Goal: Information Seeking & Learning: Learn about a topic

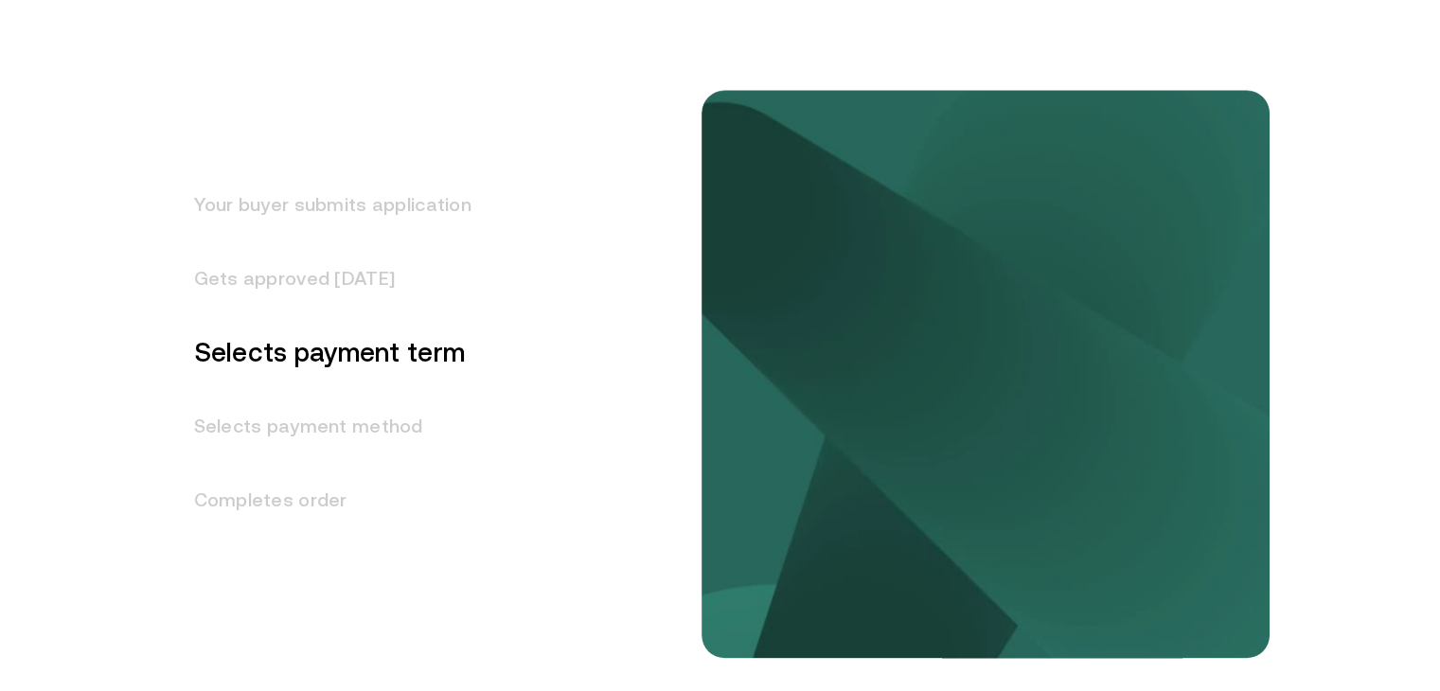
scroll to position [2423, 0]
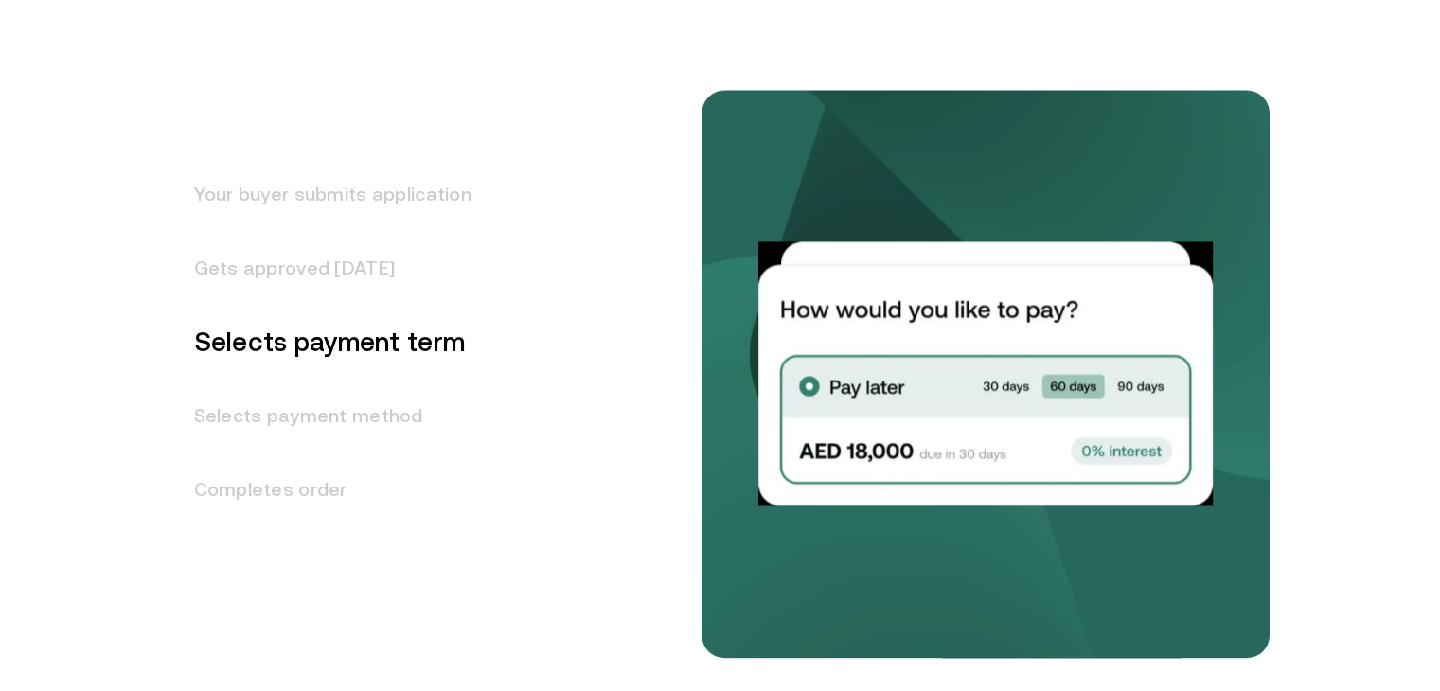
click at [274, 434] on h3 "Selects payment method" at bounding box center [321, 416] width 300 height 74
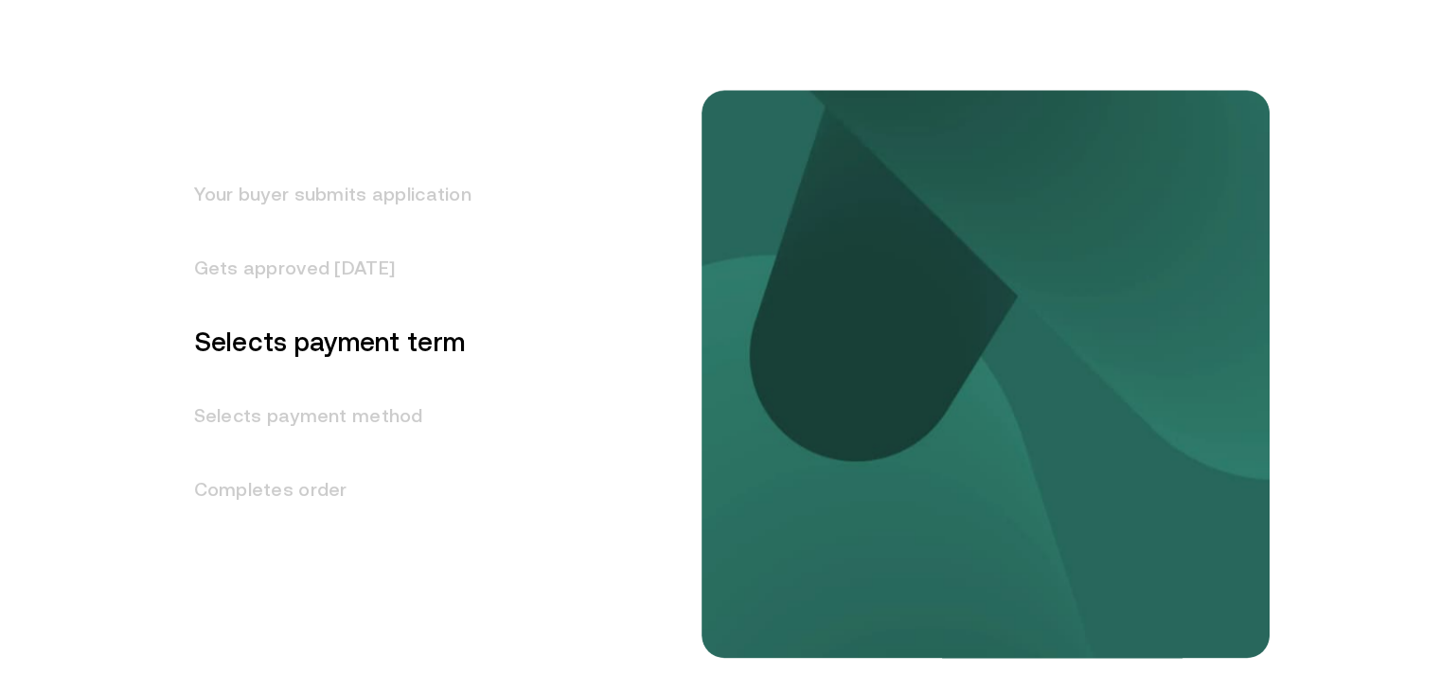
scroll to position [2494, 0]
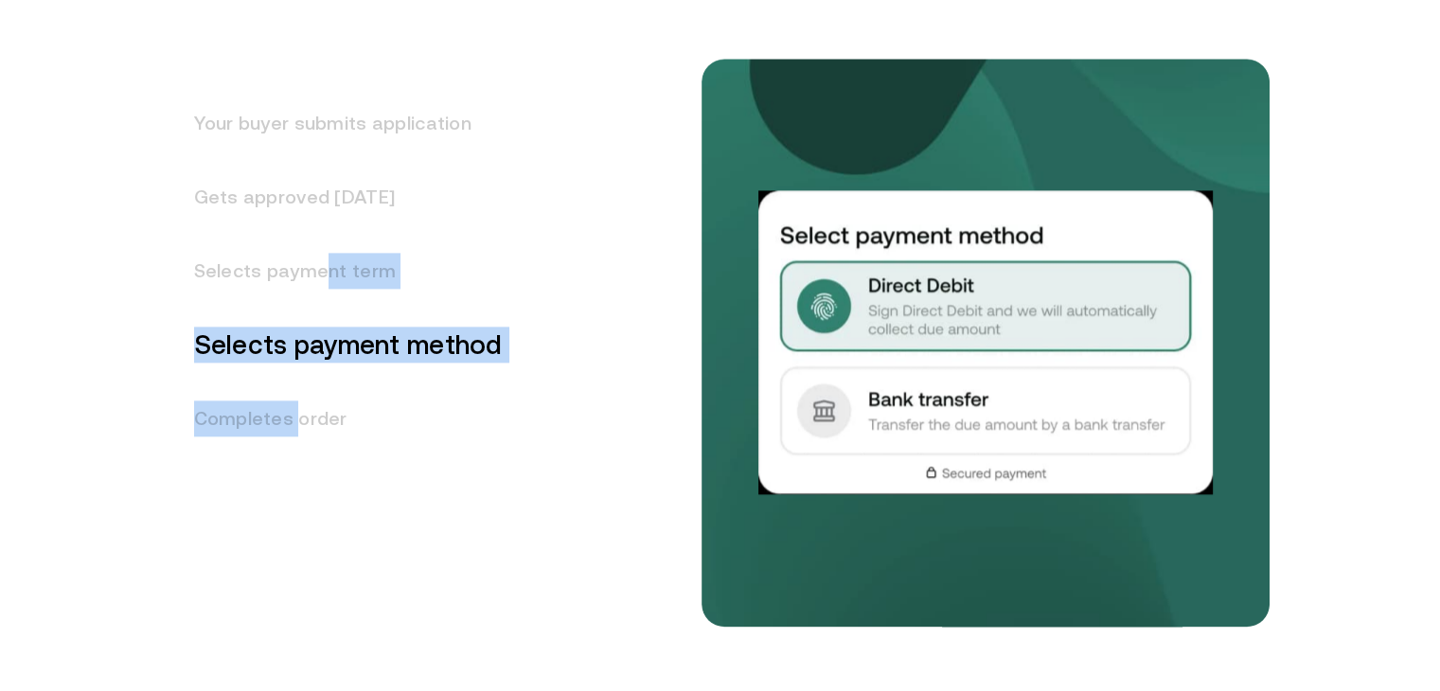
drag, startPoint x: 300, startPoint y: 437, endPoint x: 337, endPoint y: 218, distance: 222.8
click at [337, 218] on ul "Your buyer submits application Gets approved in 1 day Selects payment term Sele…" at bounding box center [336, 270] width 331 height 369
click at [318, 277] on h3 "Selects payment term" at bounding box center [336, 271] width 331 height 74
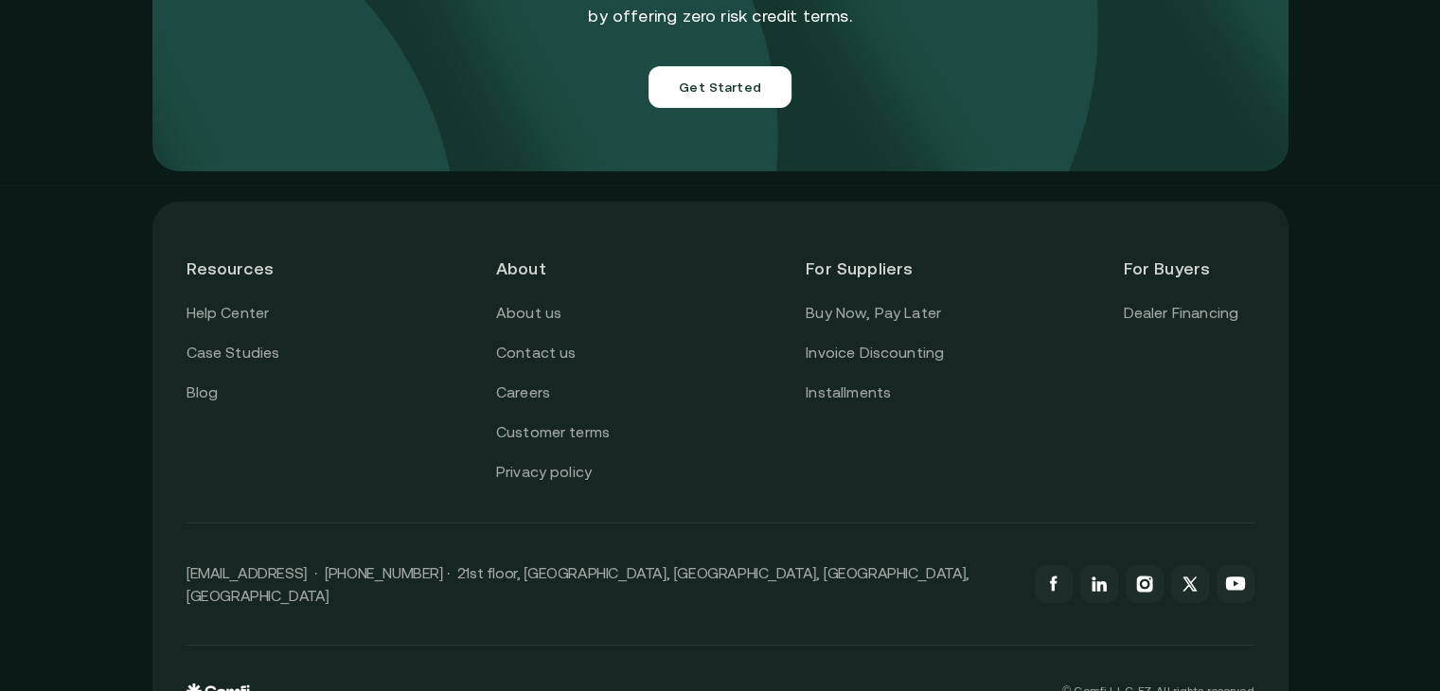
scroll to position [6780, 0]
click at [845, 341] on link "Invoice Discounting" at bounding box center [875, 353] width 138 height 25
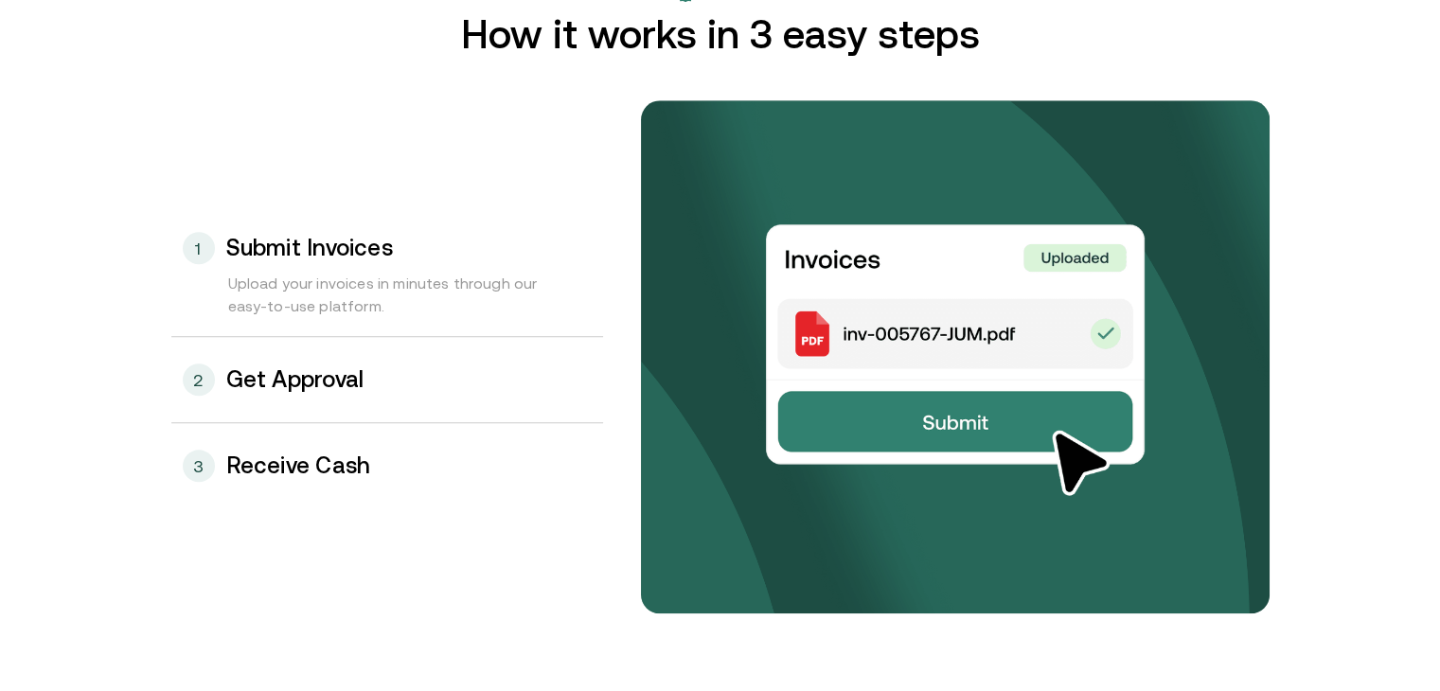
scroll to position [1979, 0]
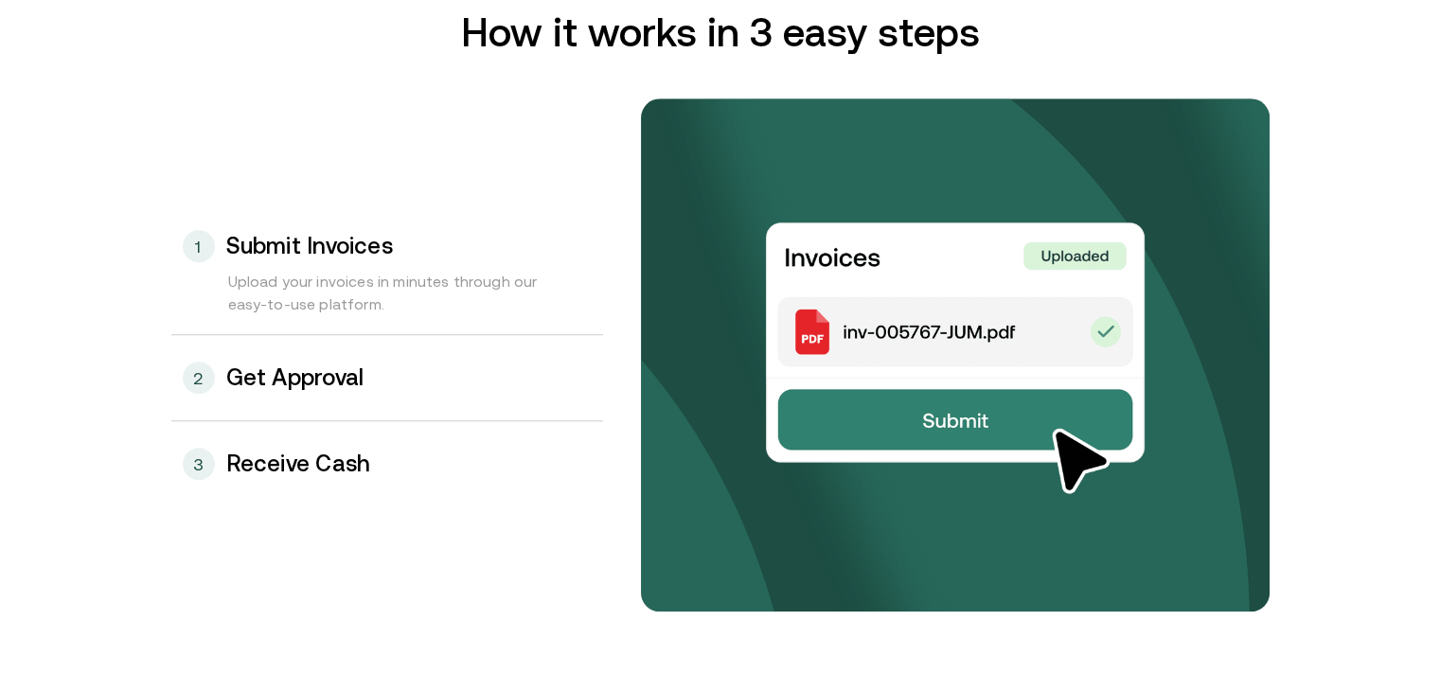
click at [366, 410] on div "2 Get Approval" at bounding box center [387, 377] width 432 height 85
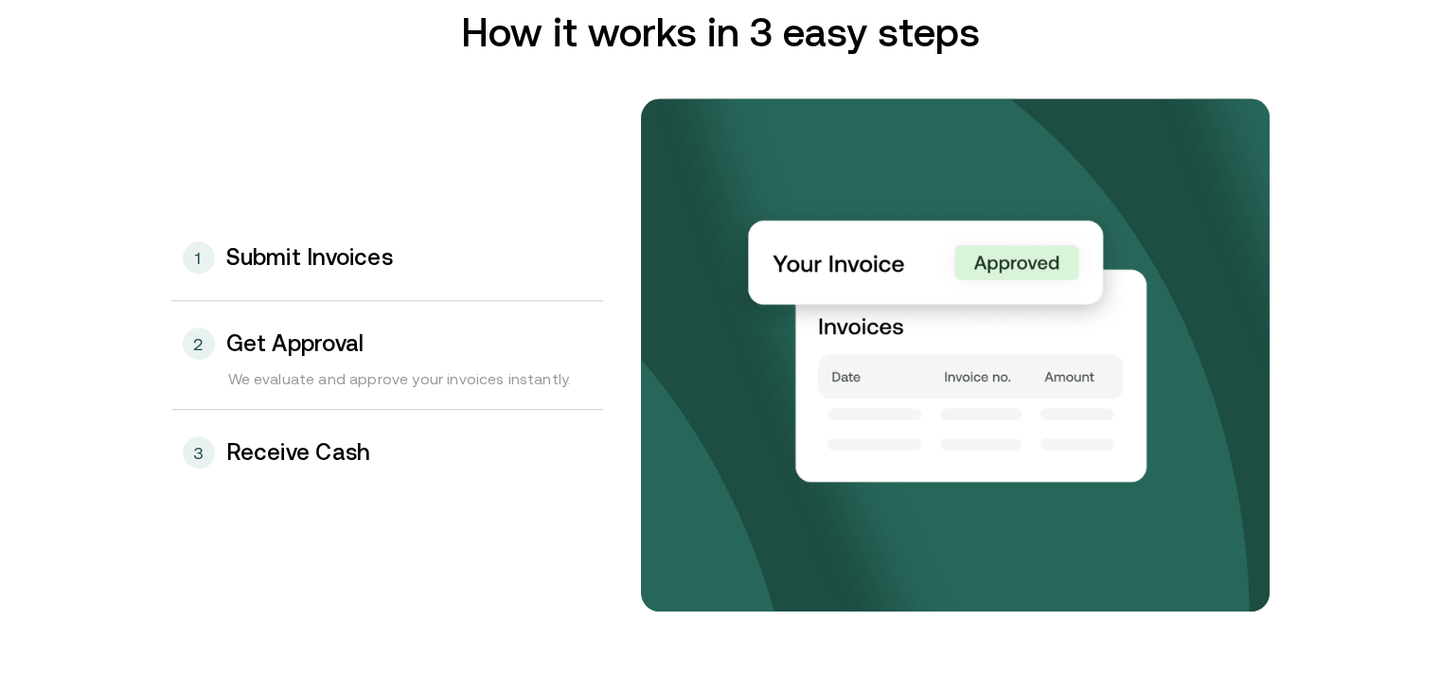
click at [362, 444] on h3 "Receive Cash" at bounding box center [298, 452] width 145 height 25
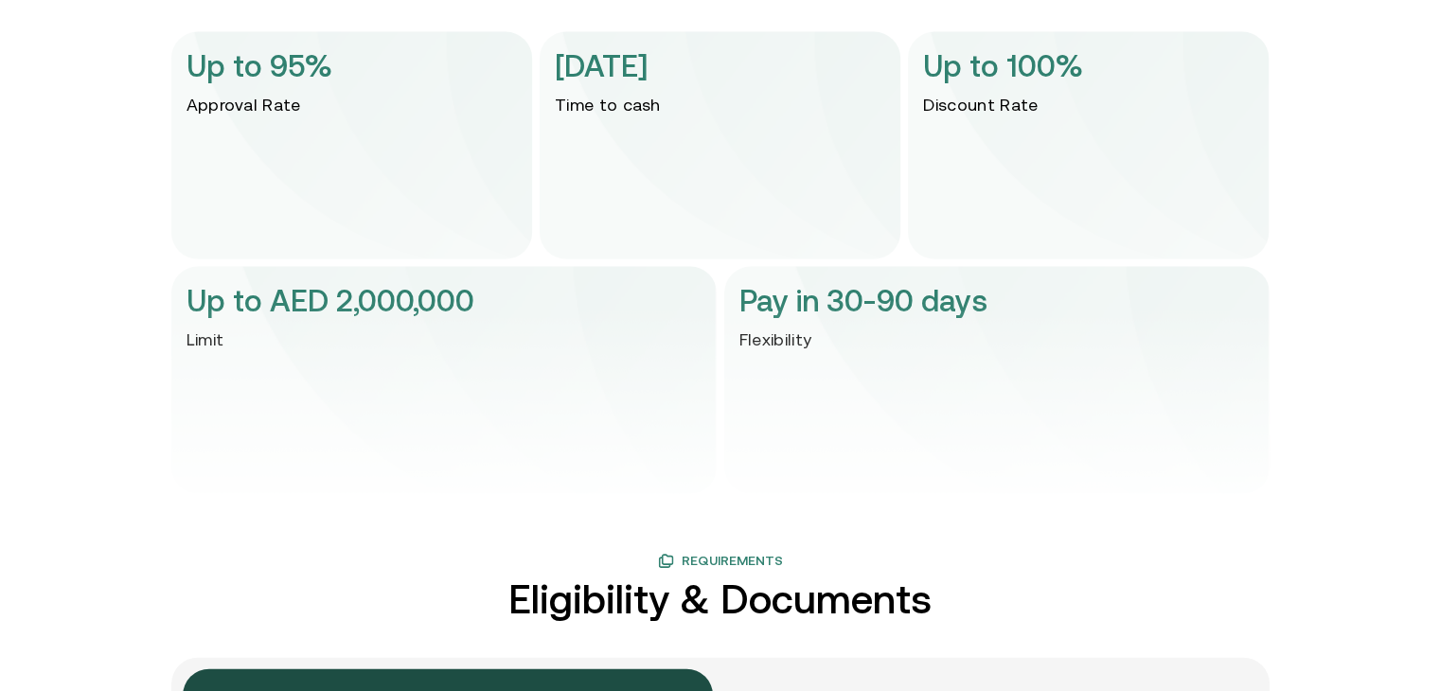
scroll to position [3995, 0]
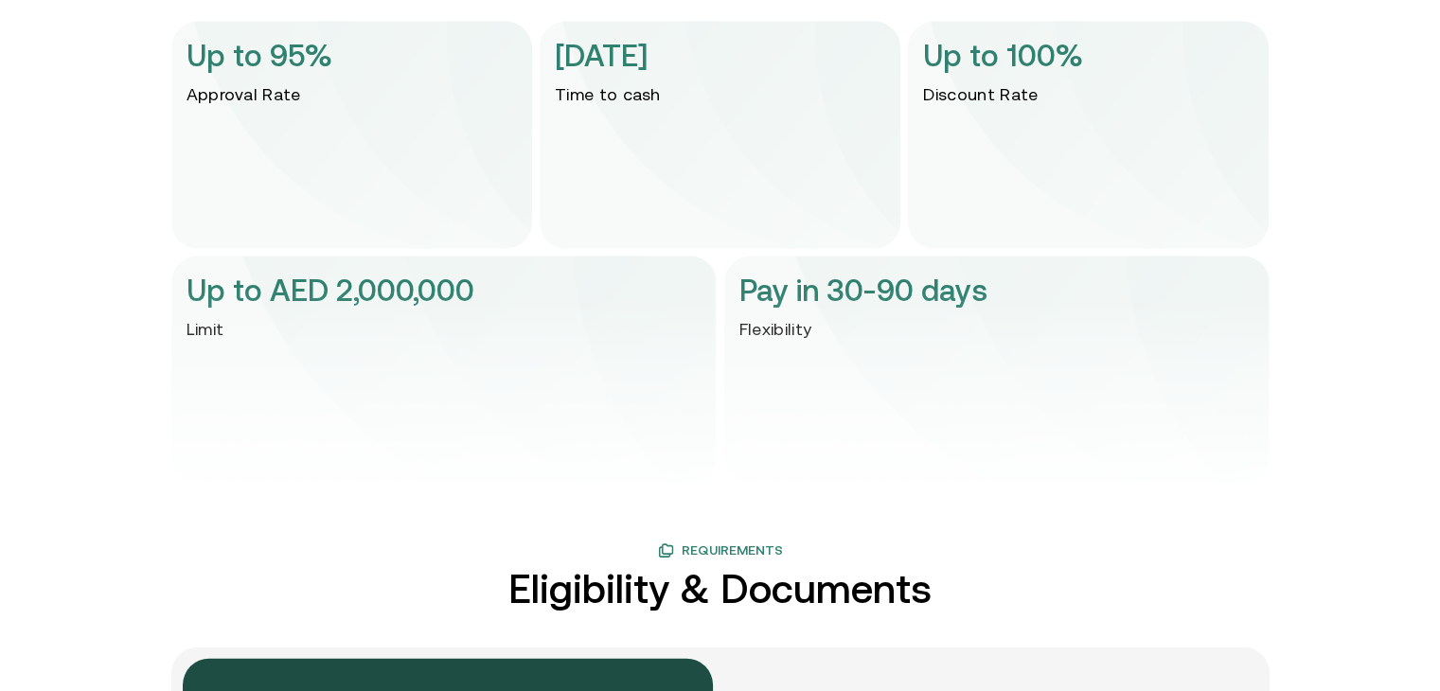
click at [837, 335] on img at bounding box center [720, 404] width 1098 height 227
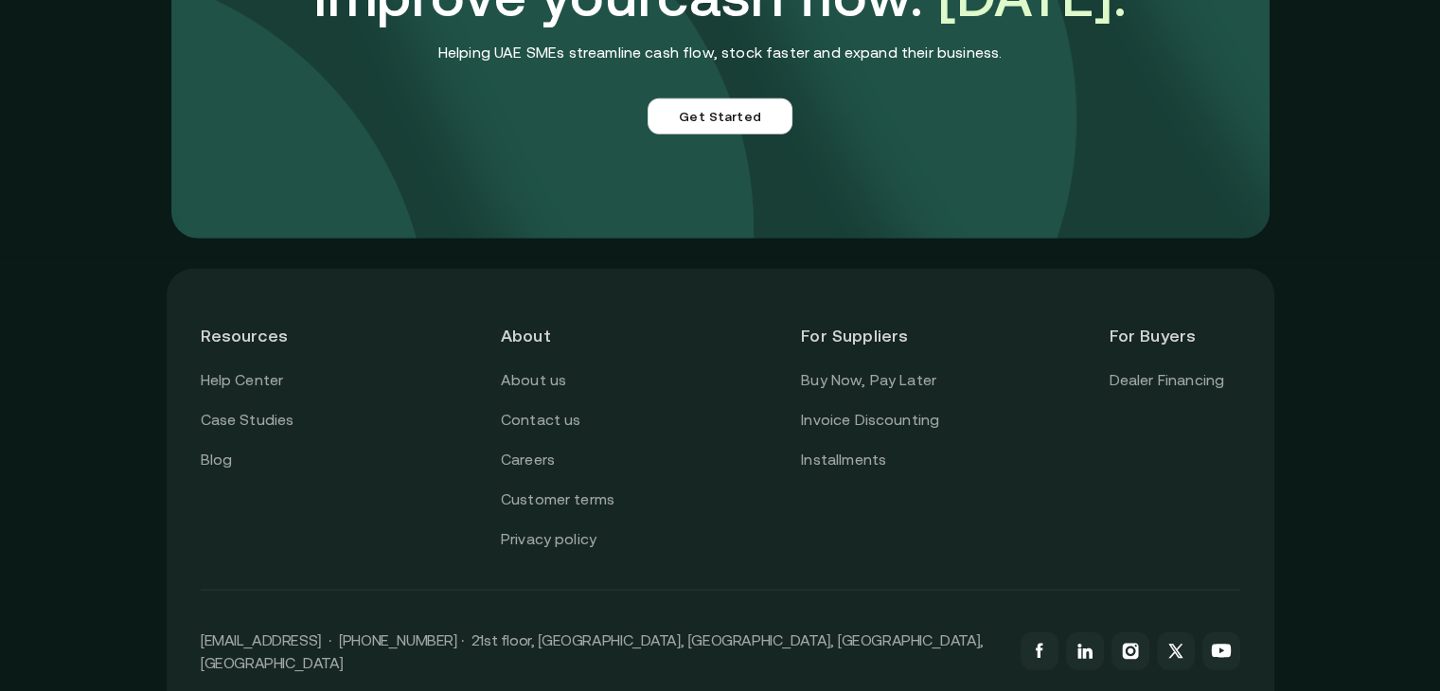
scroll to position [5486, 0]
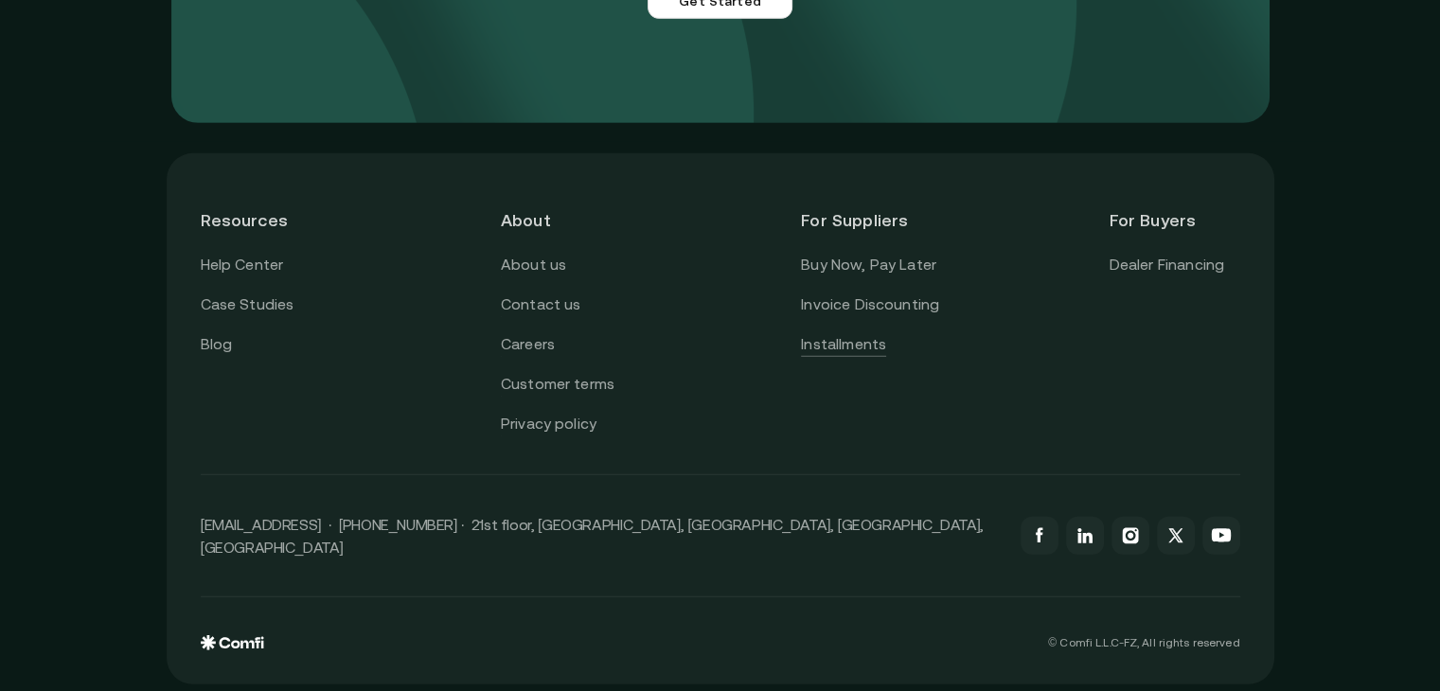
click at [818, 344] on link "Installments" at bounding box center [843, 344] width 85 height 25
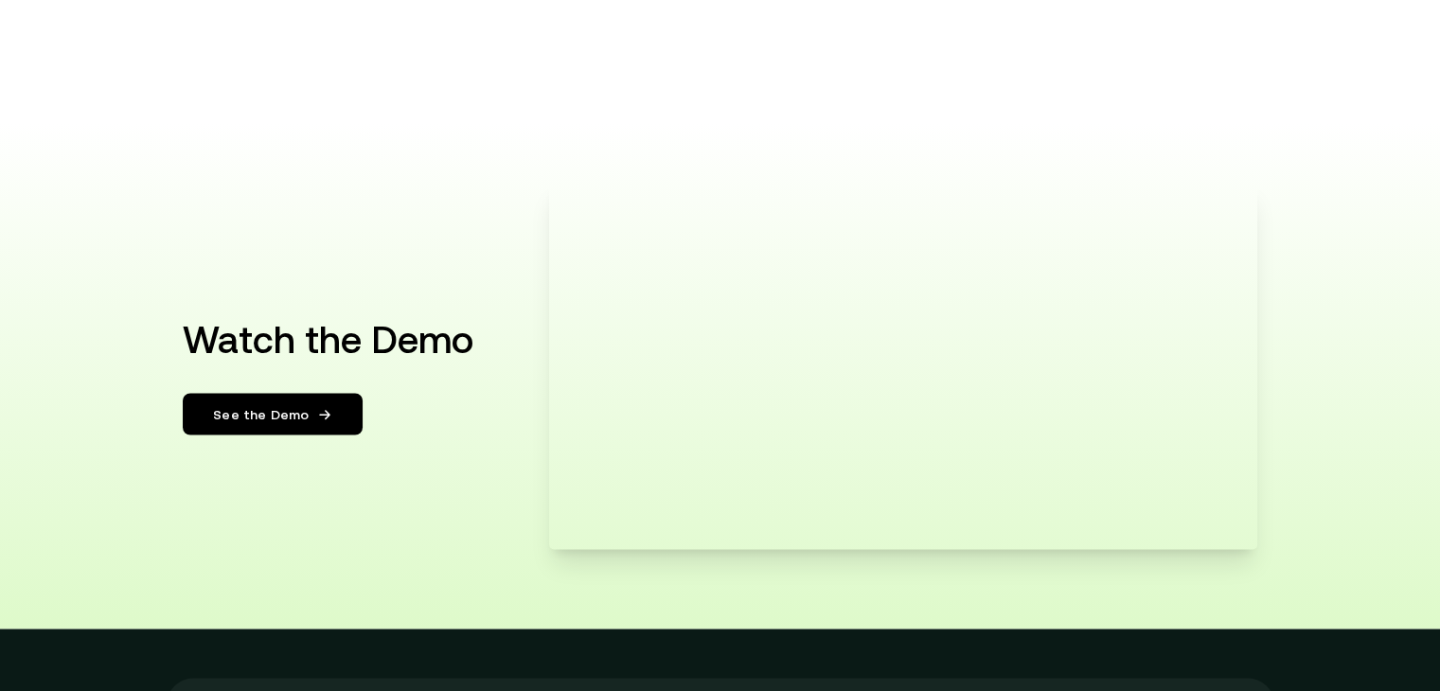
scroll to position [3235, 0]
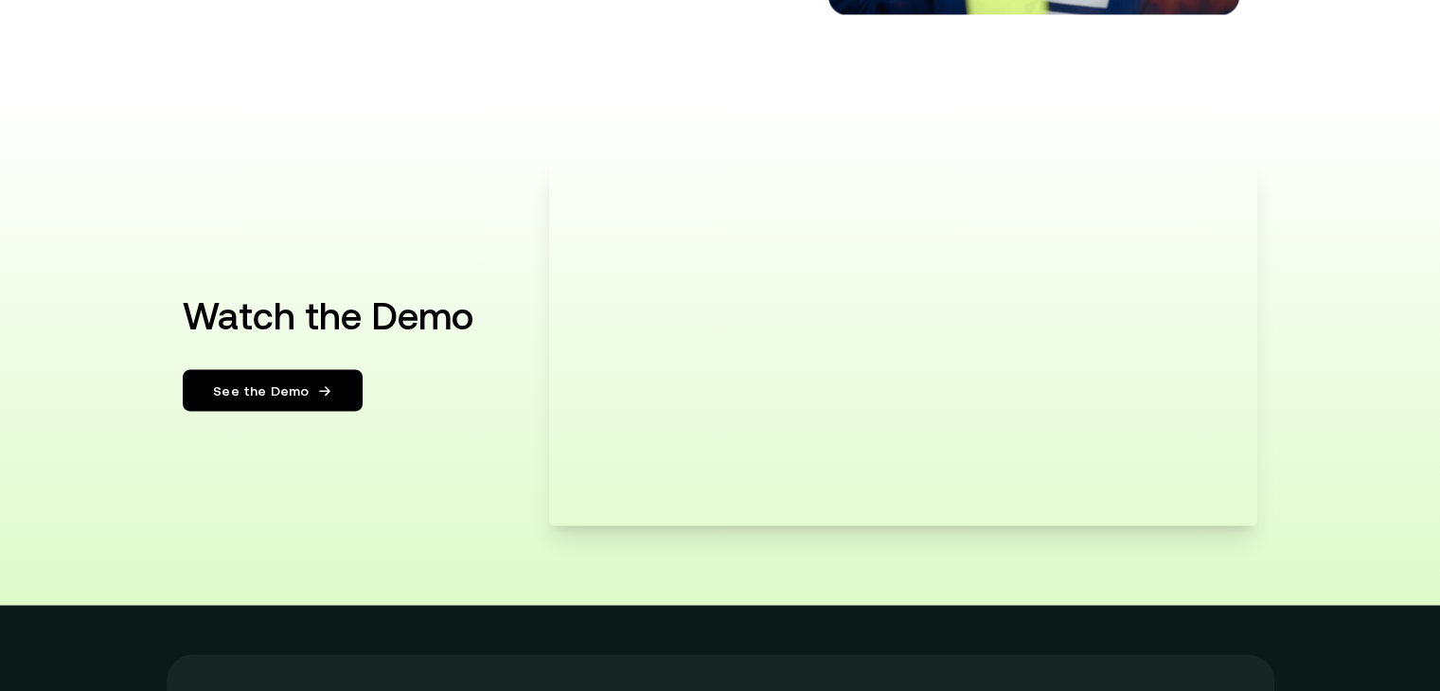
click at [189, 519] on div "Watch the Demo See the Demo" at bounding box center [720, 352] width 1136 height 506
